Goal: Task Accomplishment & Management: Use online tool/utility

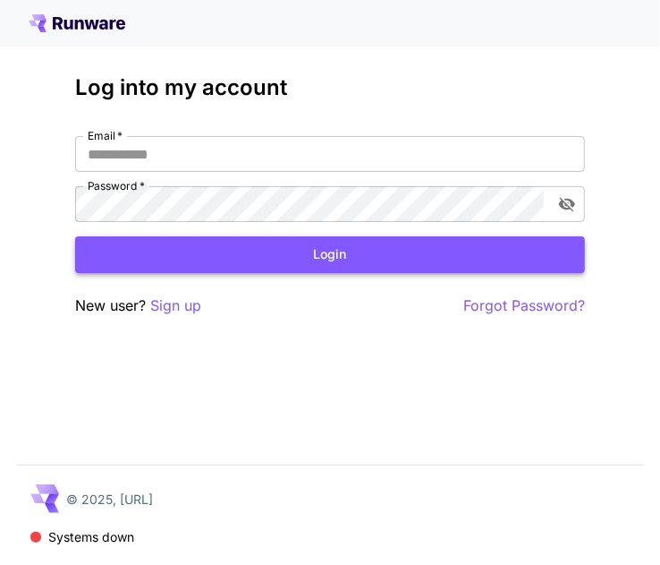
type input "**********"
click at [216, 259] on button "Login" at bounding box center [330, 254] width 510 height 37
